Goal: Task Accomplishment & Management: Use online tool/utility

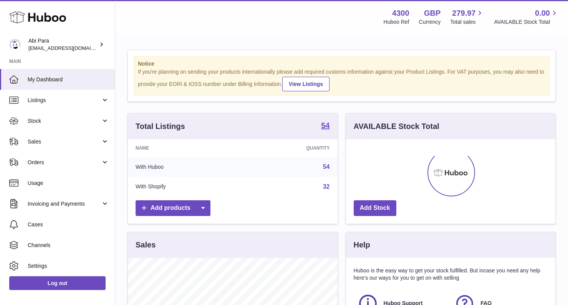
scroll to position [120, 209]
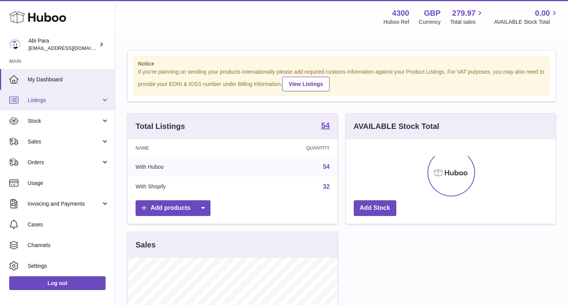
click at [36, 101] on span "Listings" at bounding box center [64, 100] width 73 height 7
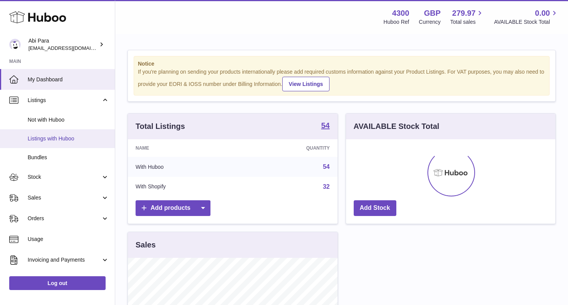
click at [51, 140] on span "Listings with Huboo" at bounding box center [68, 138] width 81 height 7
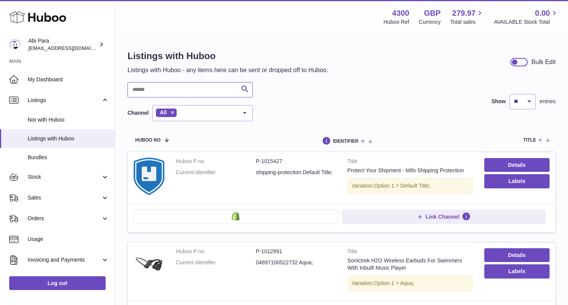
click at [162, 83] on input "text" at bounding box center [189, 89] width 125 height 15
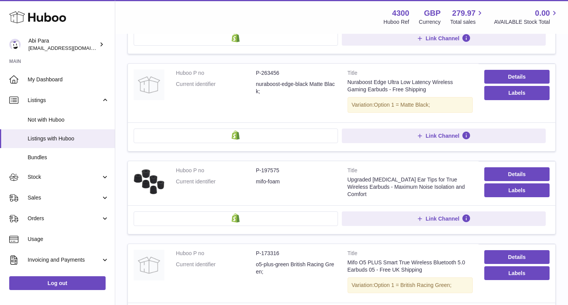
scroll to position [862, 0]
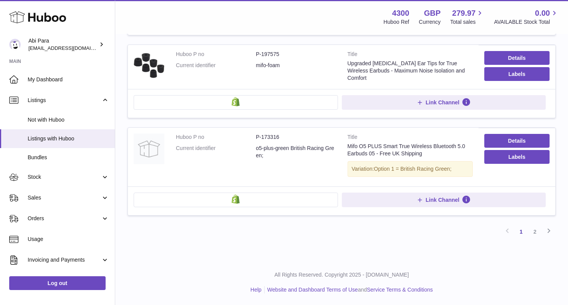
type input "******"
